Goal: Task Accomplishment & Management: Manage account settings

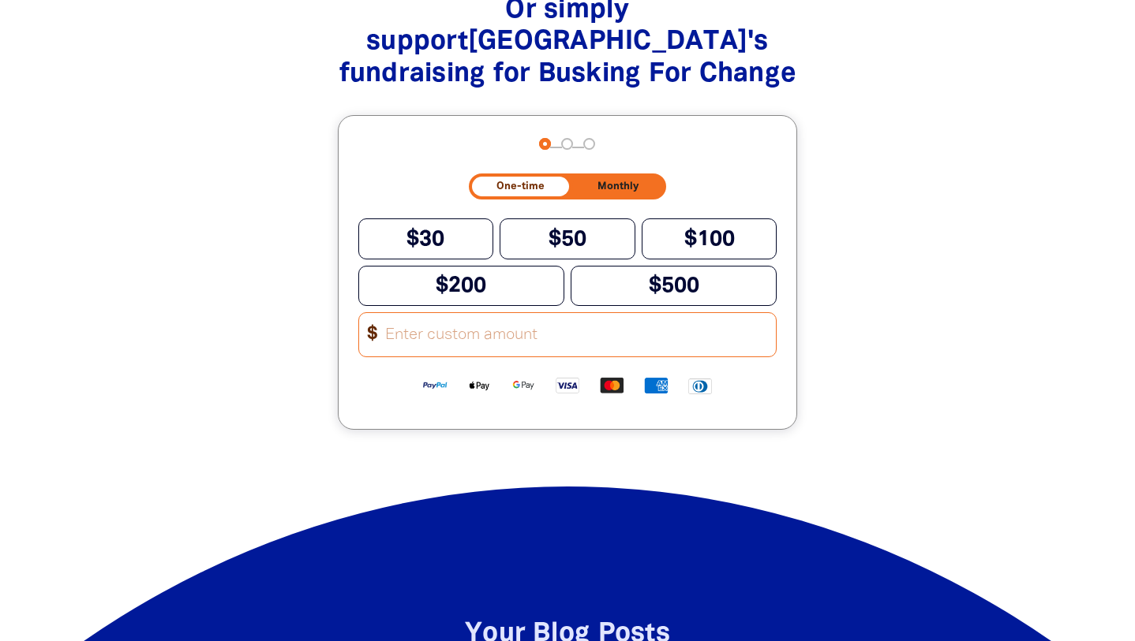
scroll to position [2097, 0]
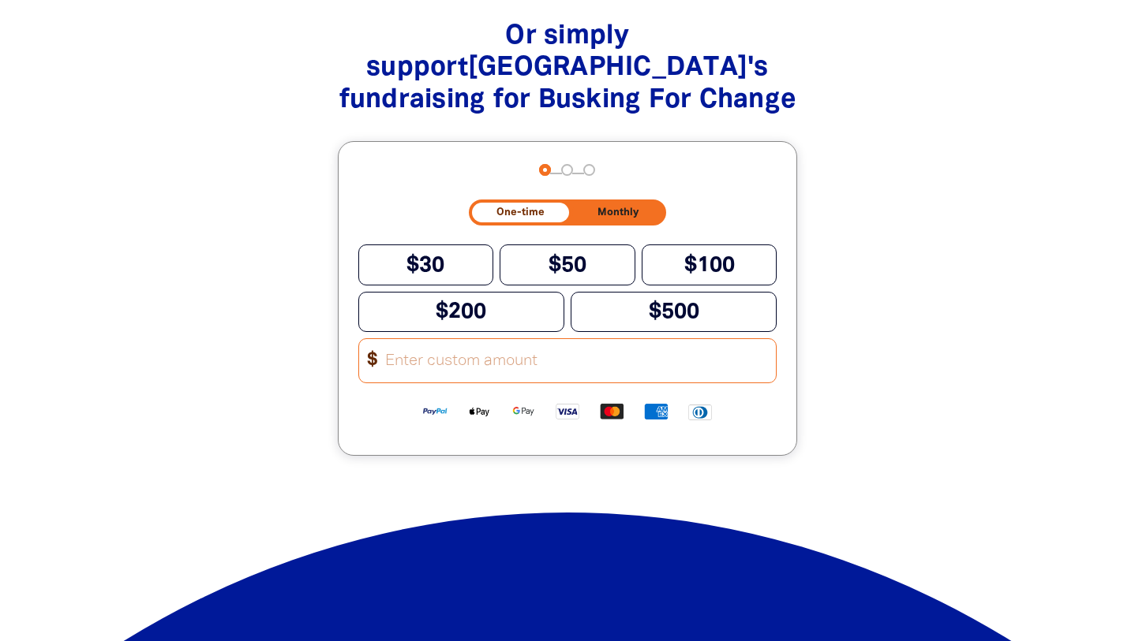
click at [123, 413] on div at bounding box center [567, 254] width 1135 height 529
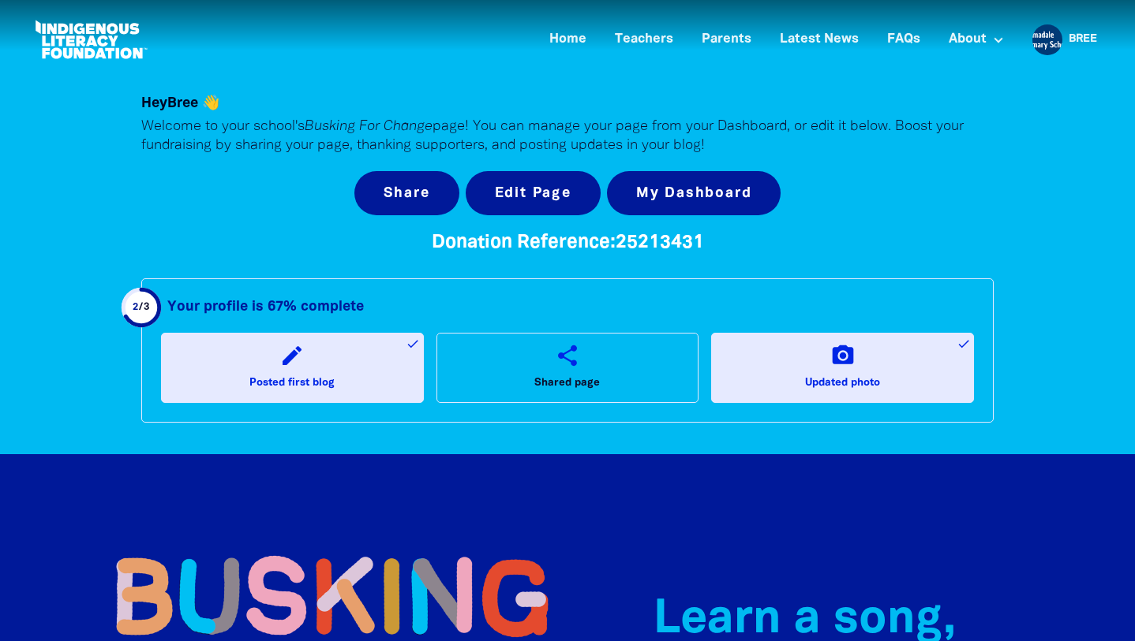
scroll to position [0, 0]
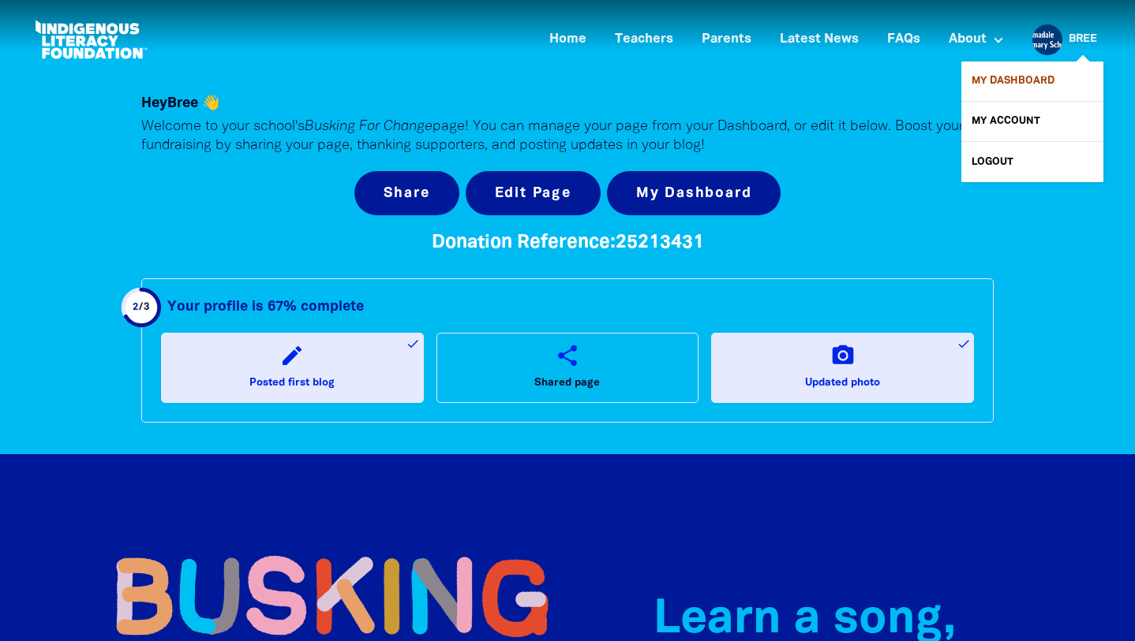
click at [1000, 80] on link "My Dashboard" at bounding box center [1032, 81] width 142 height 39
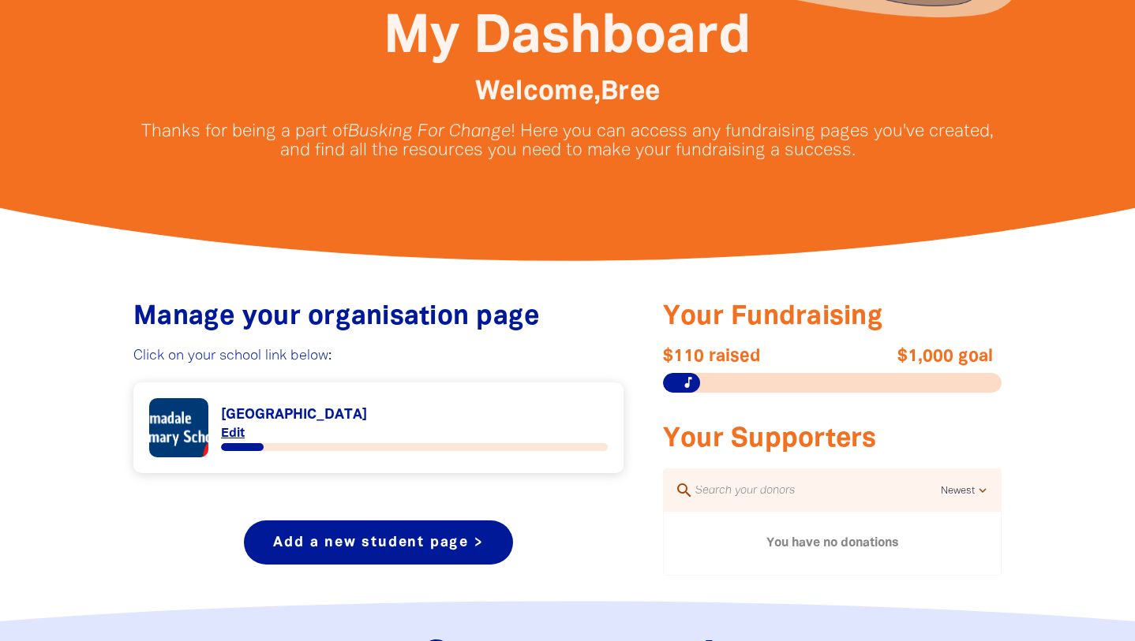
scroll to position [344, 0]
click at [230, 429] on link "Link to [GEOGRAPHIC_DATA]" at bounding box center [378, 427] width 458 height 59
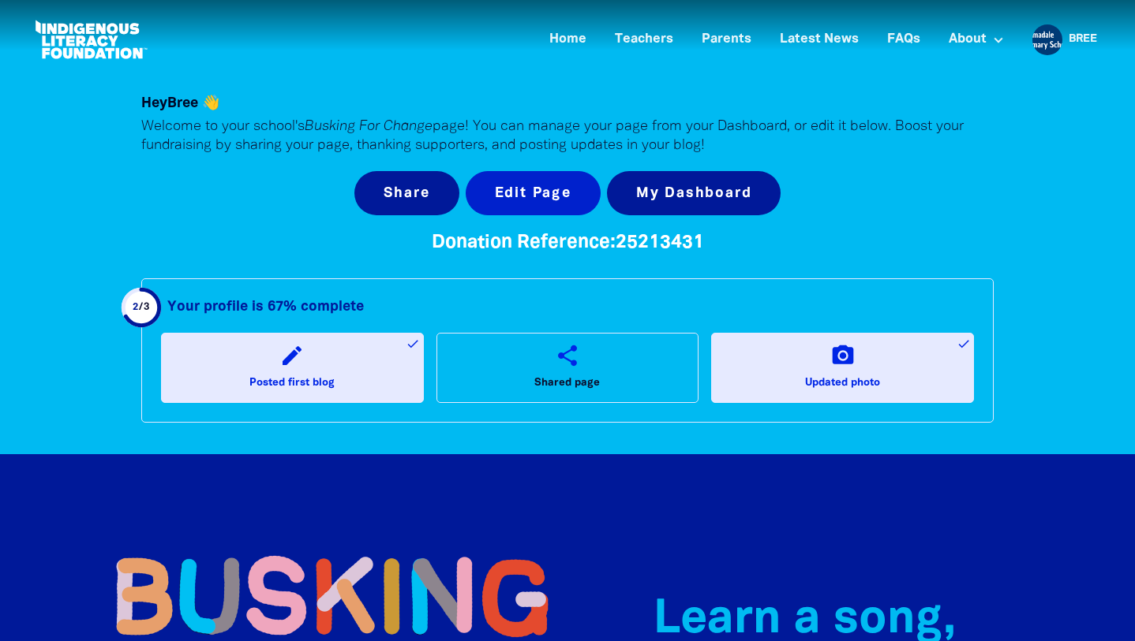
click at [525, 187] on button "Edit Page" at bounding box center [532, 193] width 135 height 44
select select "school"
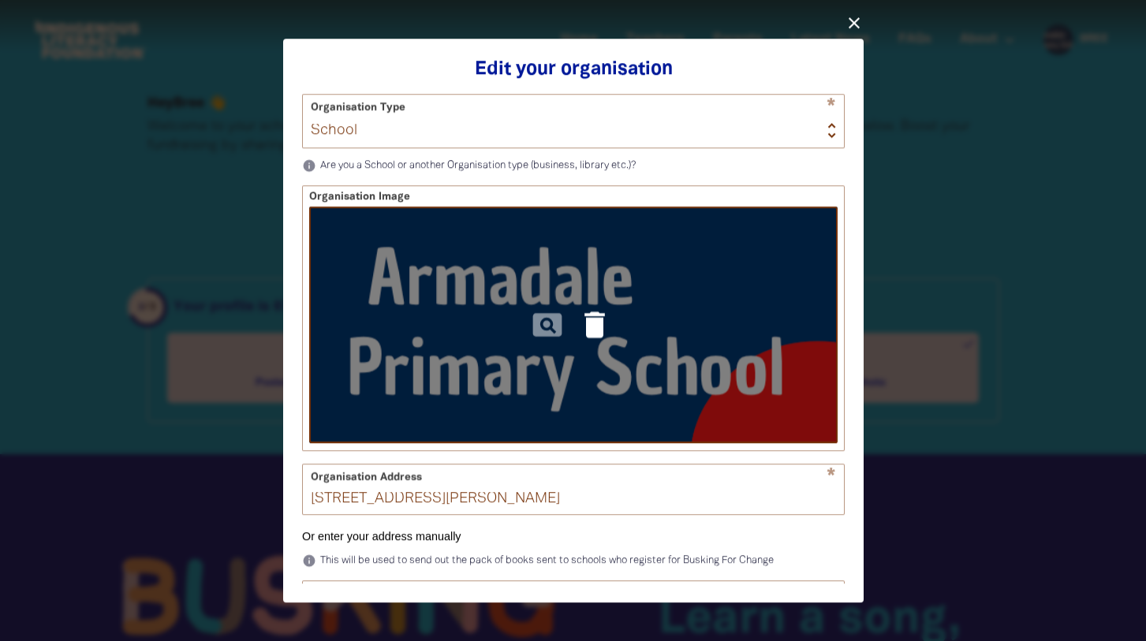
click at [589, 328] on icon "delete" at bounding box center [594, 325] width 35 height 35
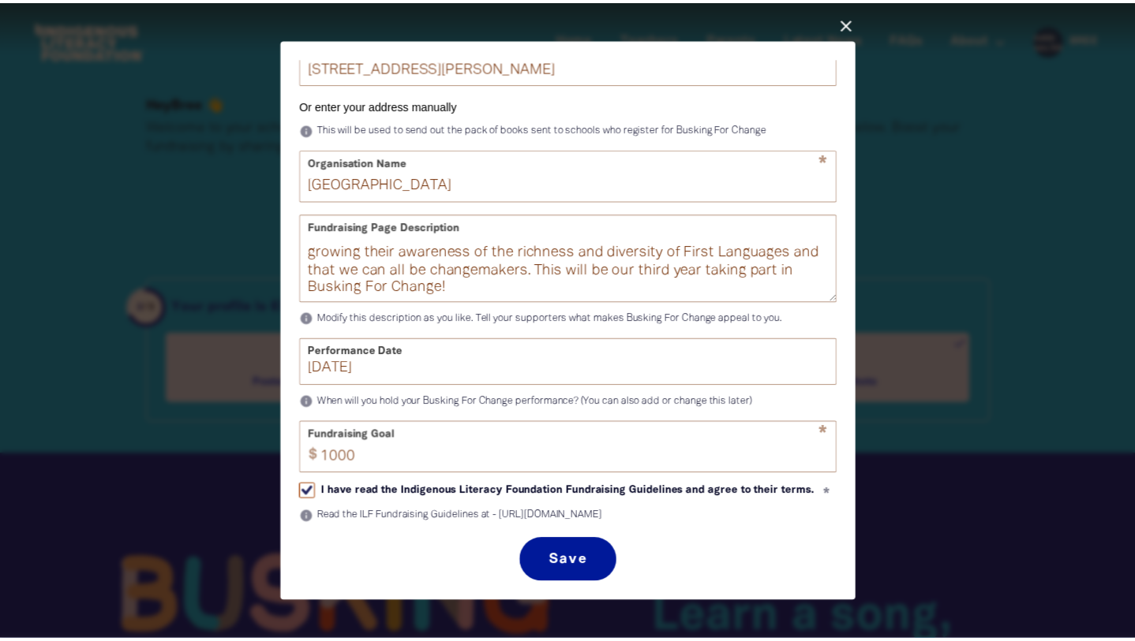
scroll to position [454, 0]
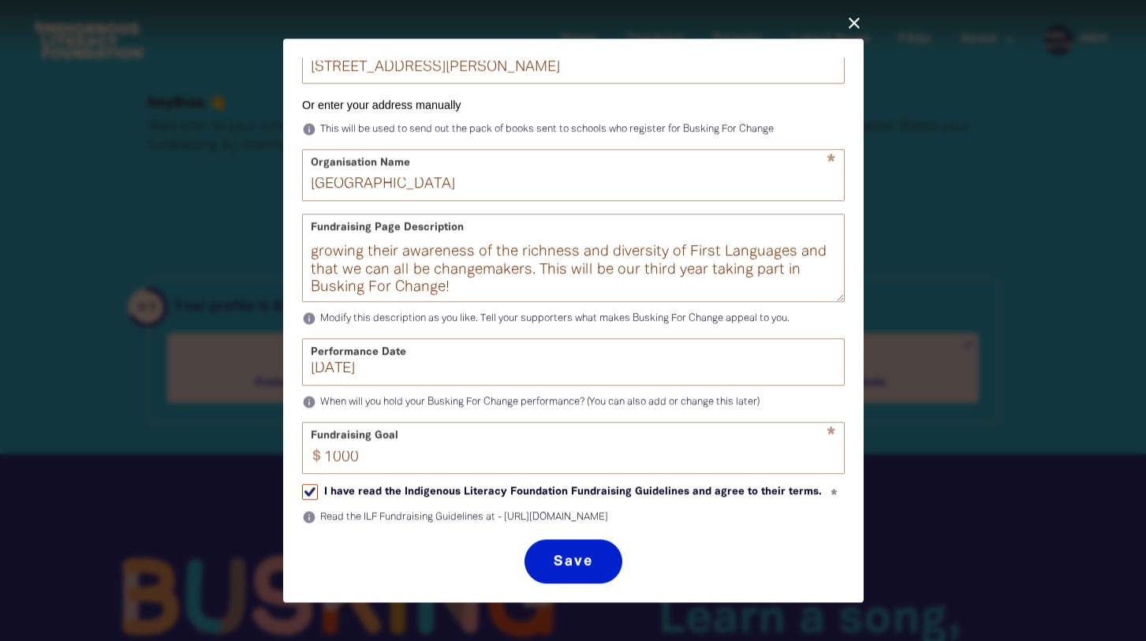
click at [569, 563] on button "Save" at bounding box center [573, 562] width 97 height 44
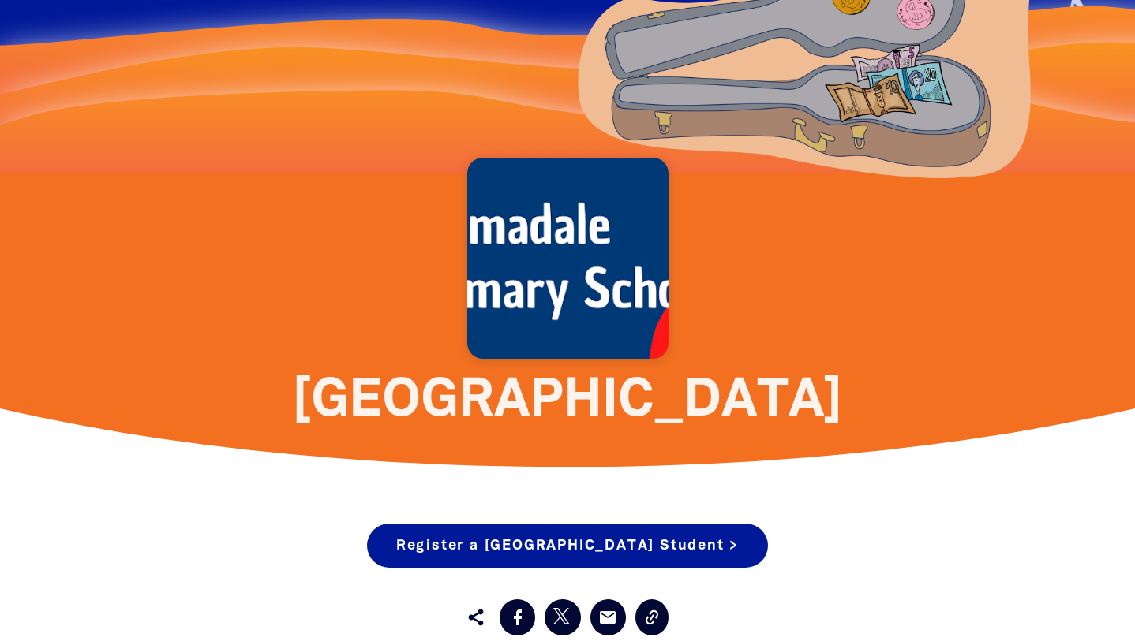
scroll to position [818, 0]
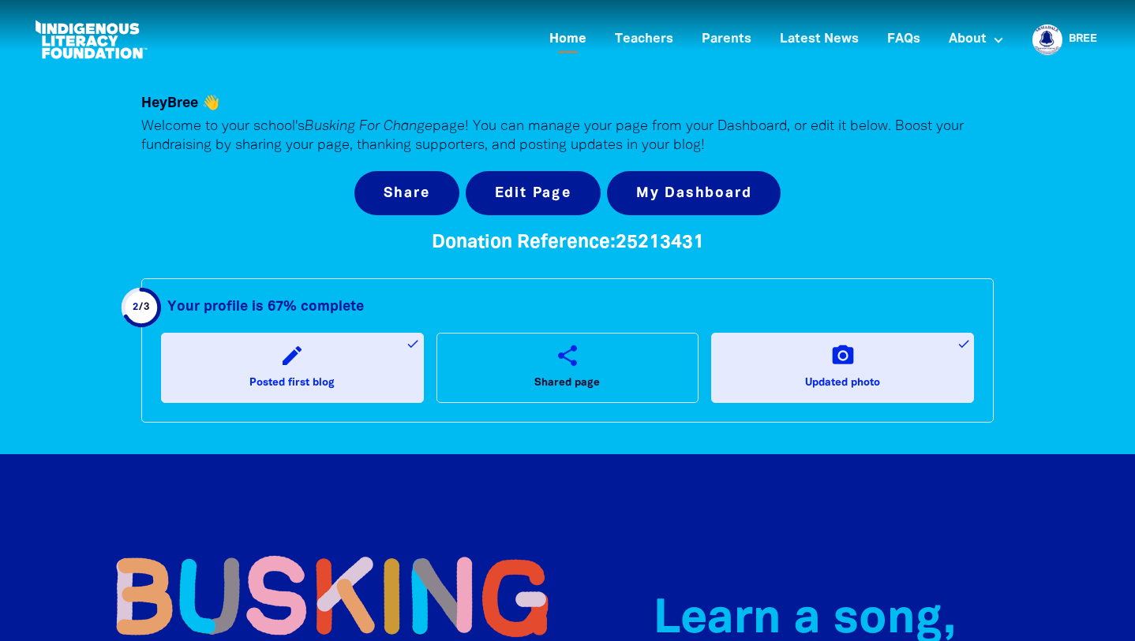
click at [568, 37] on link "Home" at bounding box center [568, 40] width 56 height 26
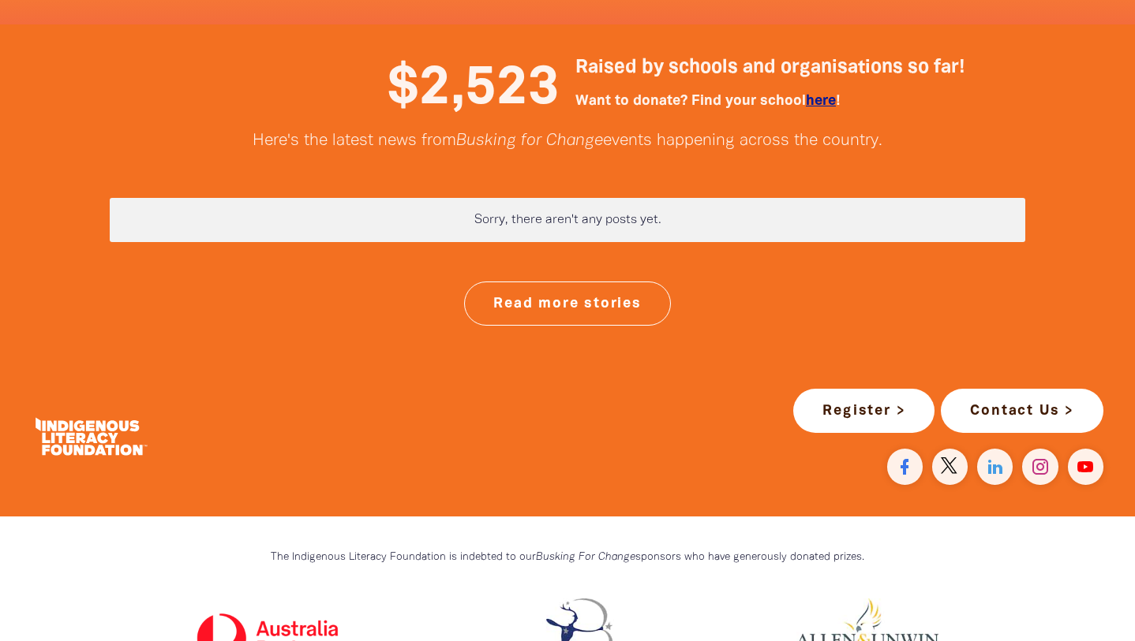
scroll to position [4073, 0]
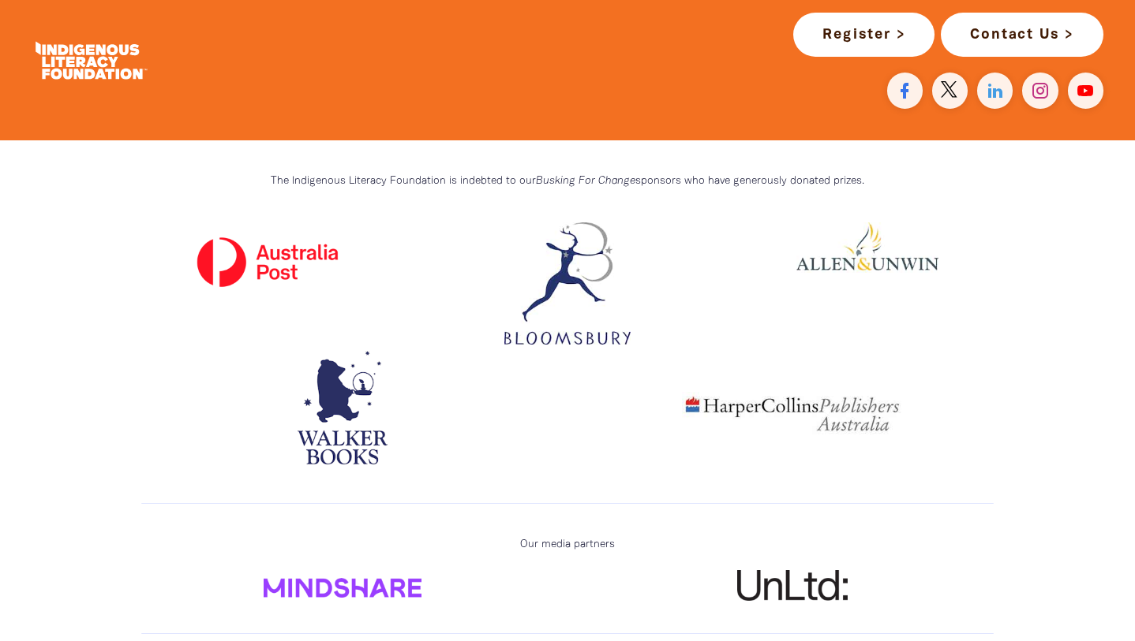
scroll to position [4119, 0]
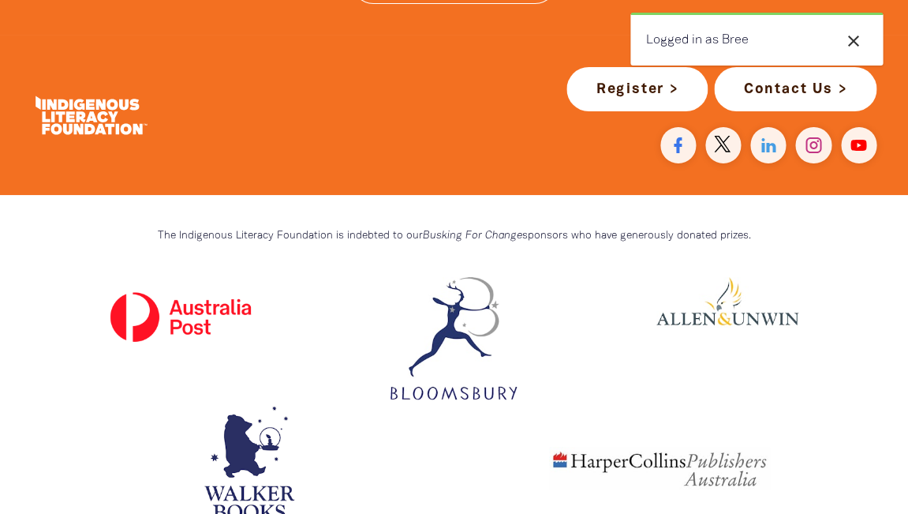
scroll to position [4444, 0]
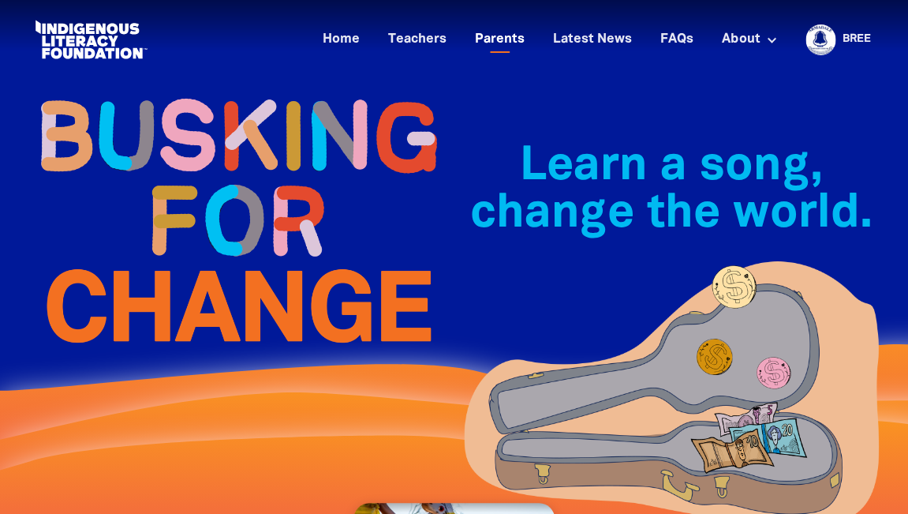
click at [492, 41] on link "Parents" at bounding box center [499, 40] width 69 height 26
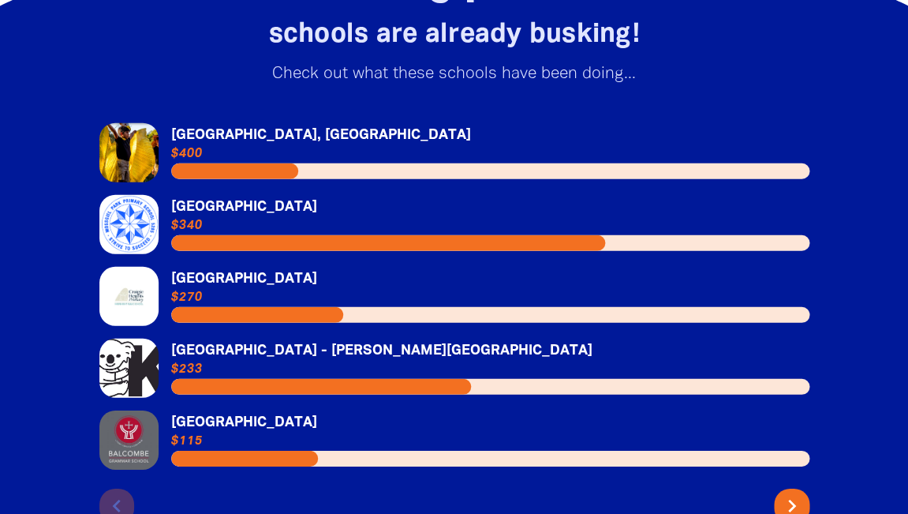
scroll to position [2445, 0]
